Goal: Book appointment/travel/reservation

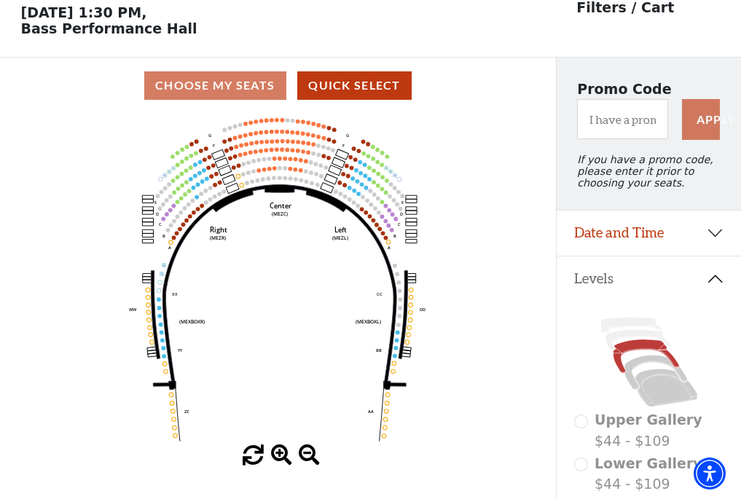
scroll to position [68, 0]
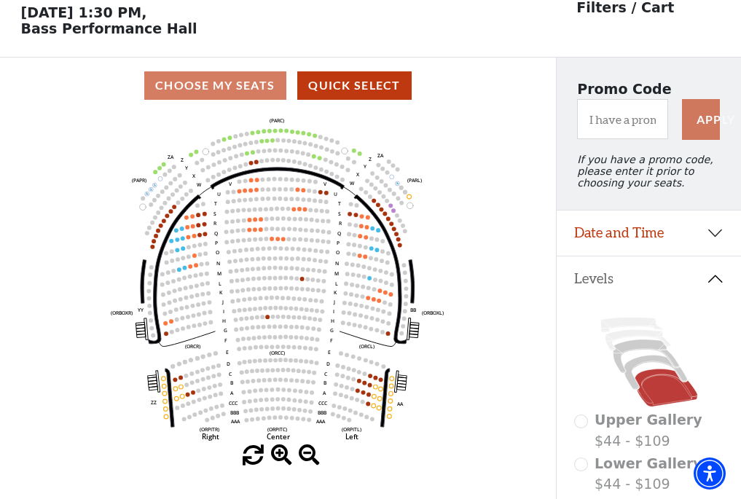
scroll to position [68, 0]
